Goal: Task Accomplishment & Management: Manage account settings

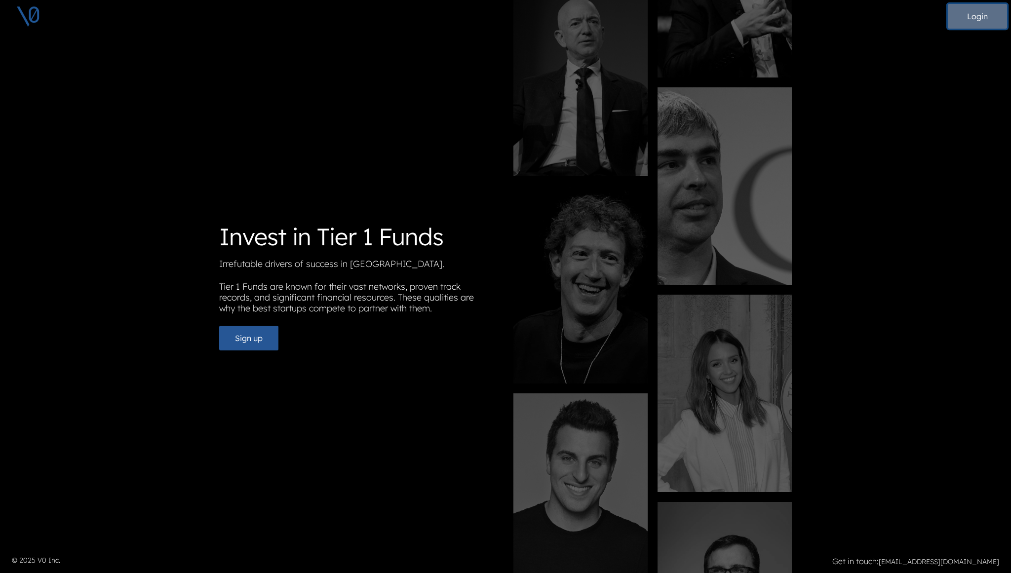
click at [974, 17] on button "Login" at bounding box center [977, 16] width 59 height 25
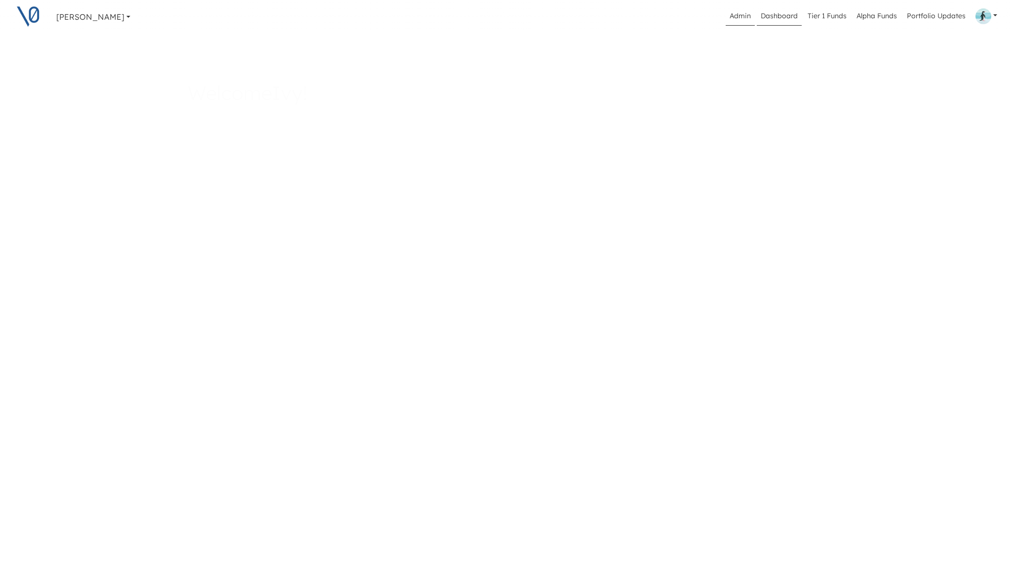
click at [738, 16] on link "Admin" at bounding box center [740, 16] width 29 height 19
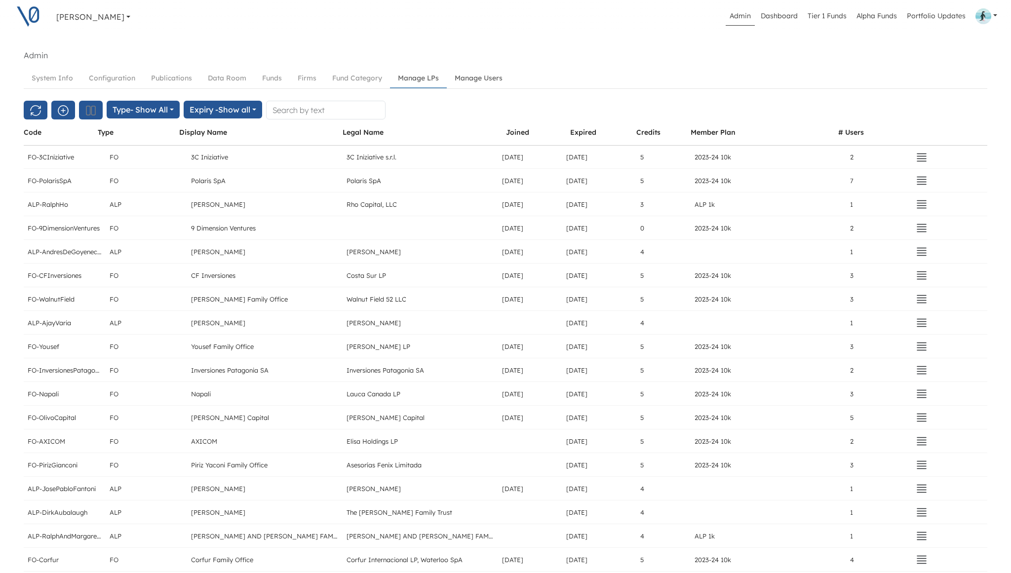
click at [487, 73] on link "Manage Users" at bounding box center [479, 78] width 64 height 18
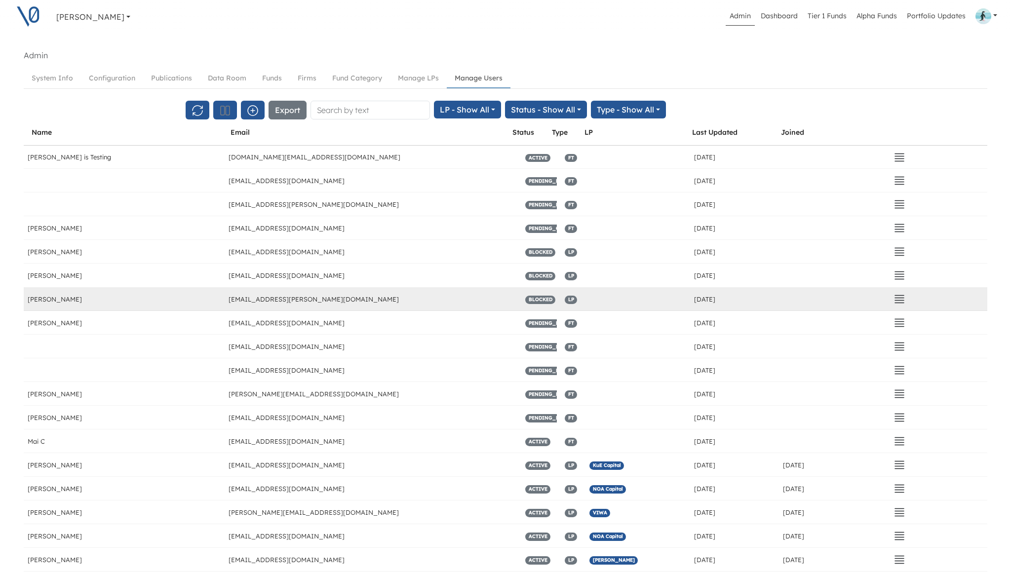
scroll to position [534, 0]
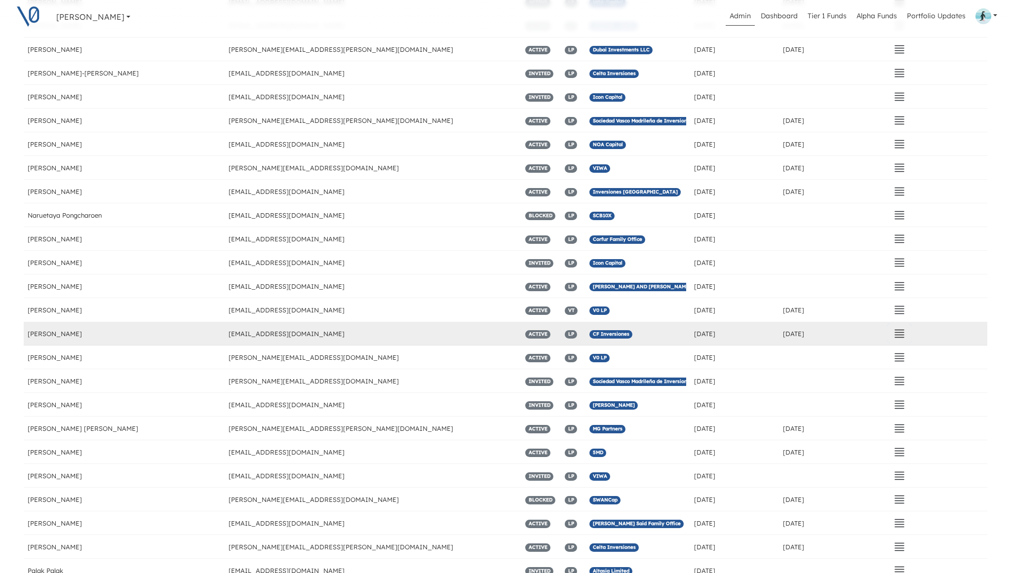
click at [902, 335] on icon "button" at bounding box center [900, 334] width 12 height 12
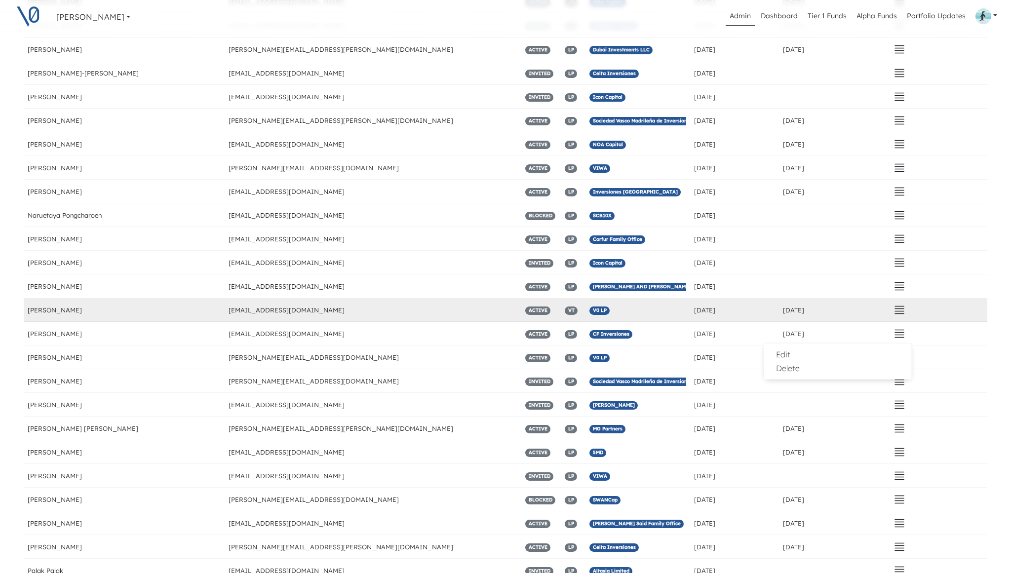
click at [642, 317] on div "V0 LP" at bounding box center [638, 309] width 104 height 23
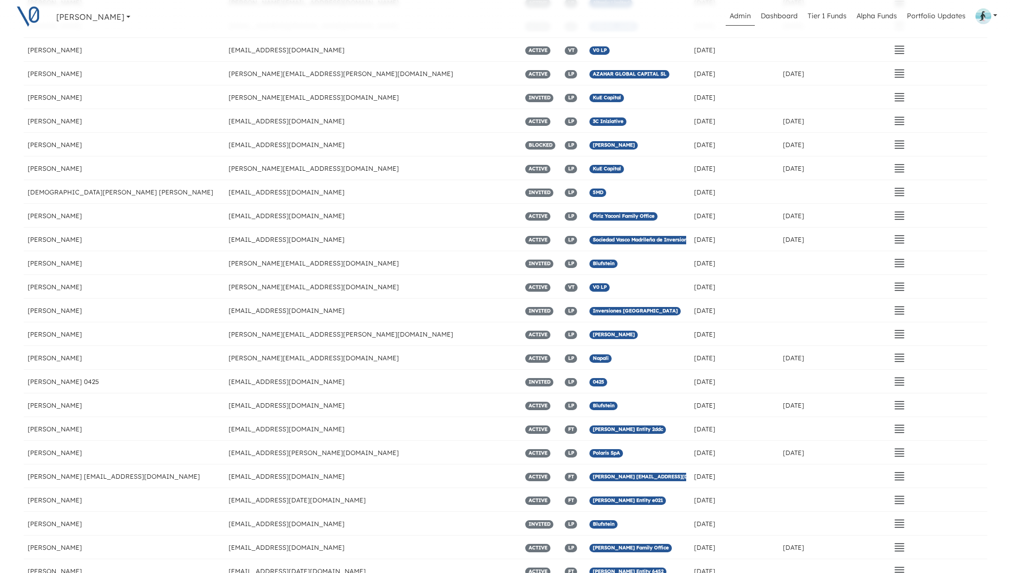
scroll to position [3543, 0]
